Goal: Information Seeking & Learning: Learn about a topic

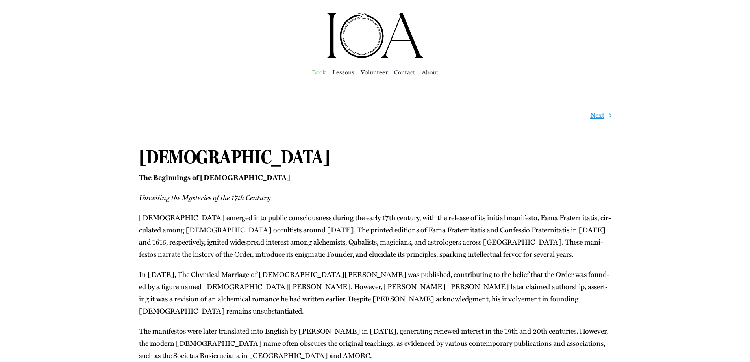
click at [321, 74] on span "Book" at bounding box center [319, 71] width 14 height 11
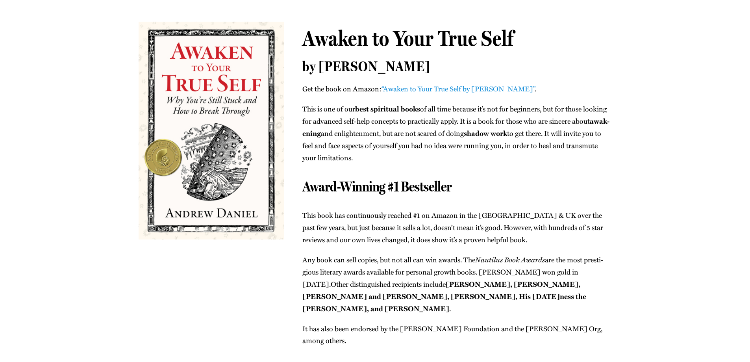
scroll to position [79, 0]
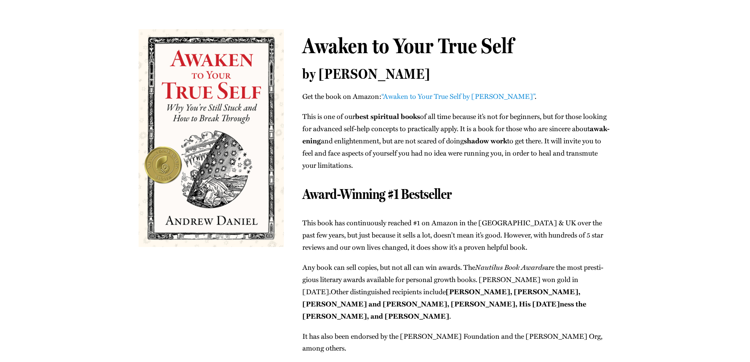
click at [410, 98] on link "“Awak­en to Your True Self by Andrew Daniel”" at bounding box center [457, 96] width 153 height 10
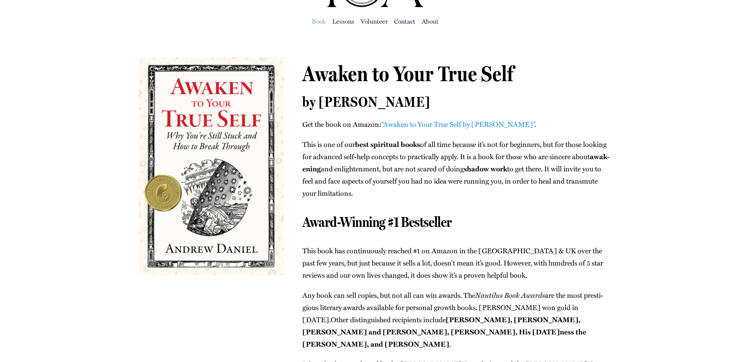
scroll to position [0, 0]
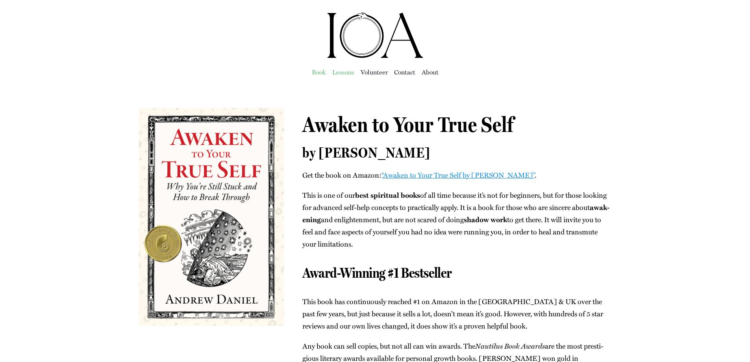
click at [344, 73] on span "Lessons" at bounding box center [343, 71] width 22 height 11
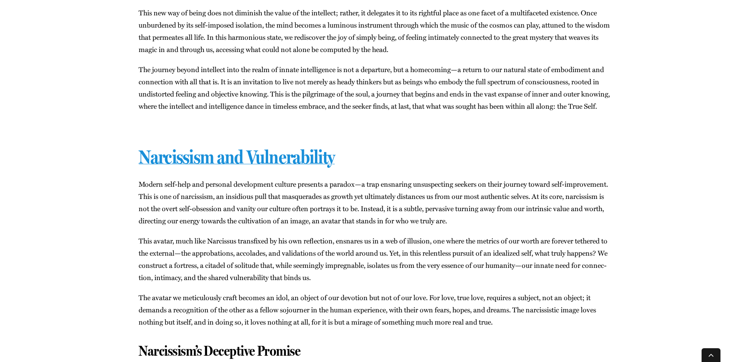
scroll to position [3541, 0]
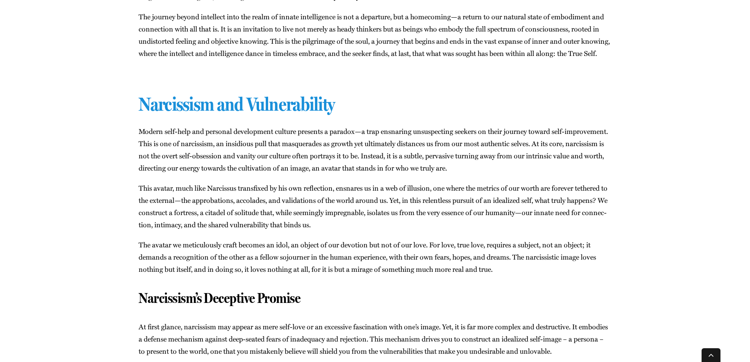
click at [312, 115] on link "Narcissism and Vulnerability" at bounding box center [237, 104] width 196 height 22
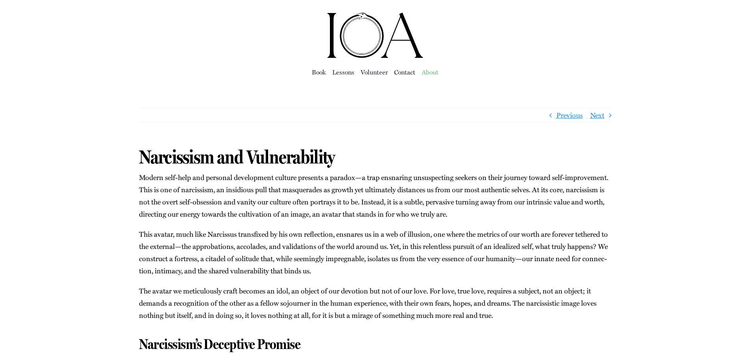
click at [425, 72] on span "About" at bounding box center [429, 71] width 17 height 11
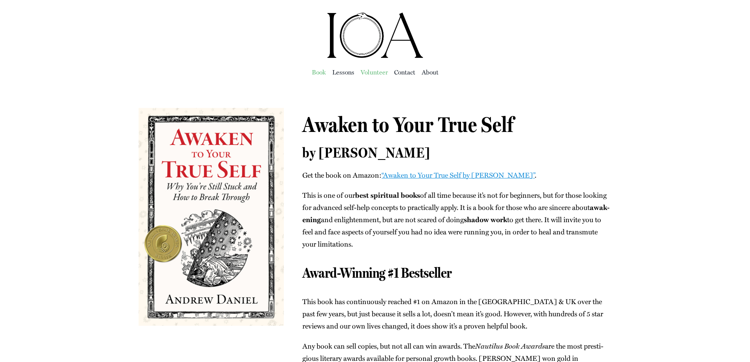
click at [367, 71] on span "Vol­un­teer" at bounding box center [373, 71] width 27 height 11
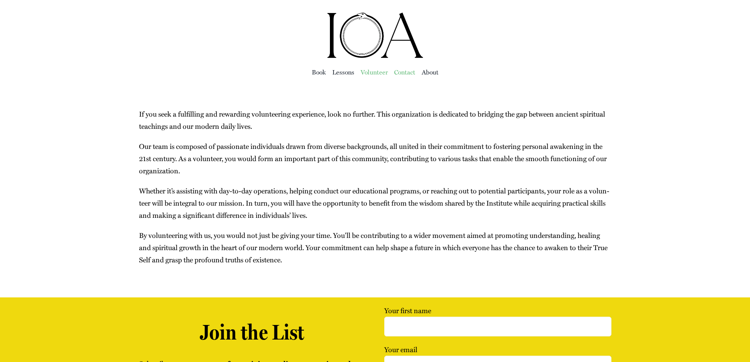
click at [396, 74] on span "Con­tact" at bounding box center [404, 71] width 21 height 11
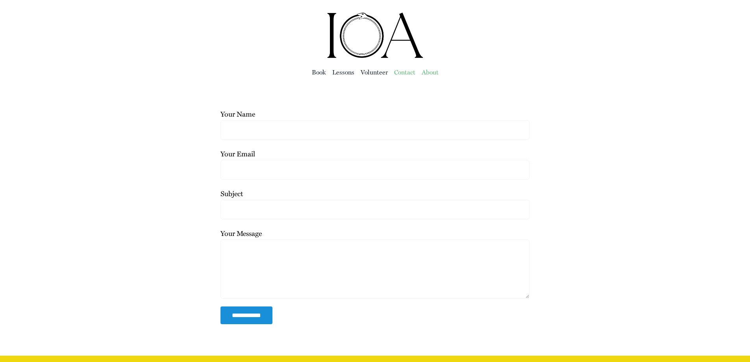
click at [433, 74] on span "About" at bounding box center [429, 71] width 17 height 11
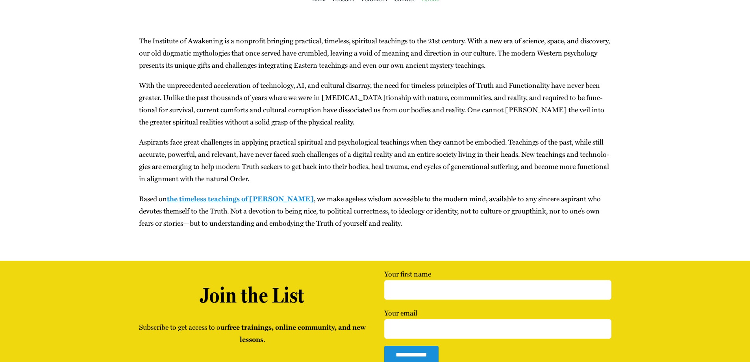
scroll to position [79, 0]
